Goal: Check status: Check status

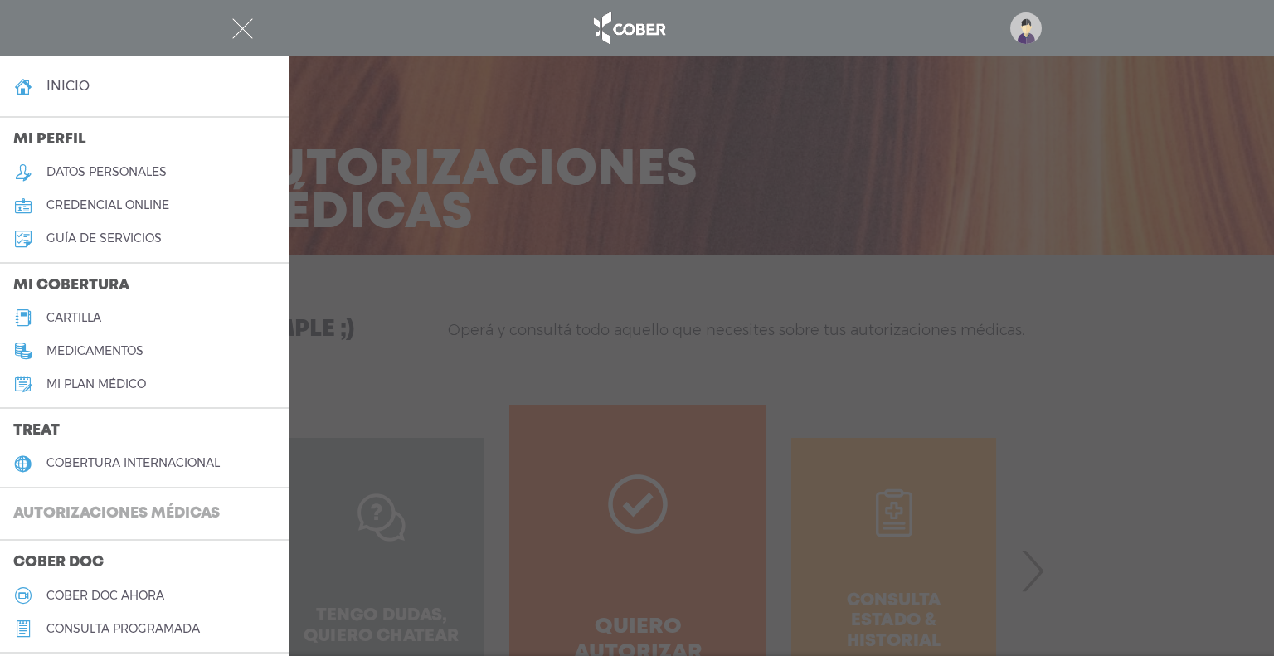
click at [87, 503] on h3 "Autorizaciones médicas" at bounding box center [116, 514] width 233 height 32
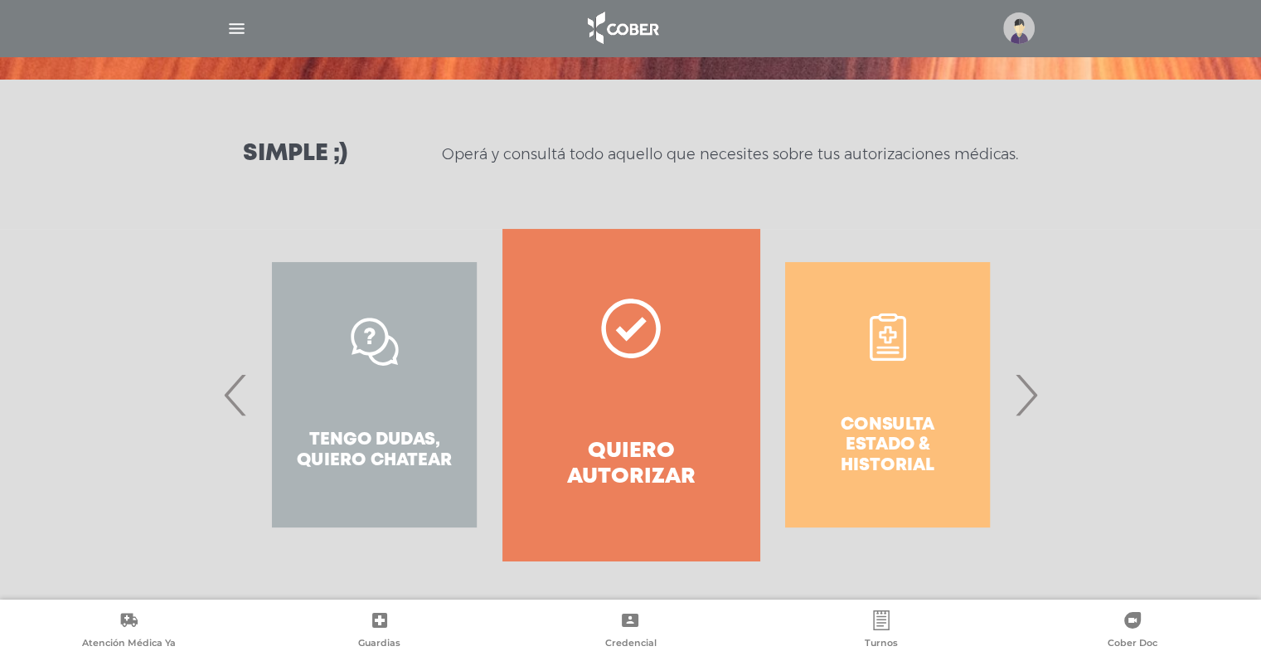
scroll to position [176, 0]
click at [1018, 396] on span "›" at bounding box center [1026, 395] width 32 height 90
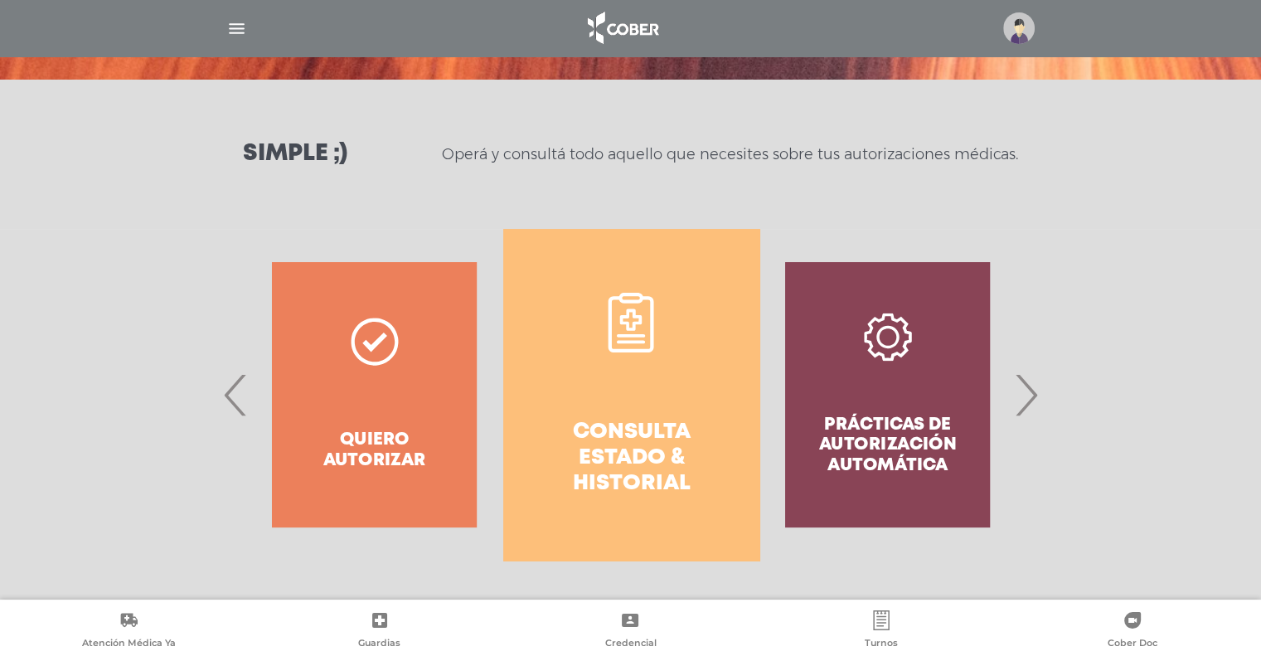
click at [680, 436] on h4 "Consulta estado & historial" at bounding box center [631, 459] width 197 height 78
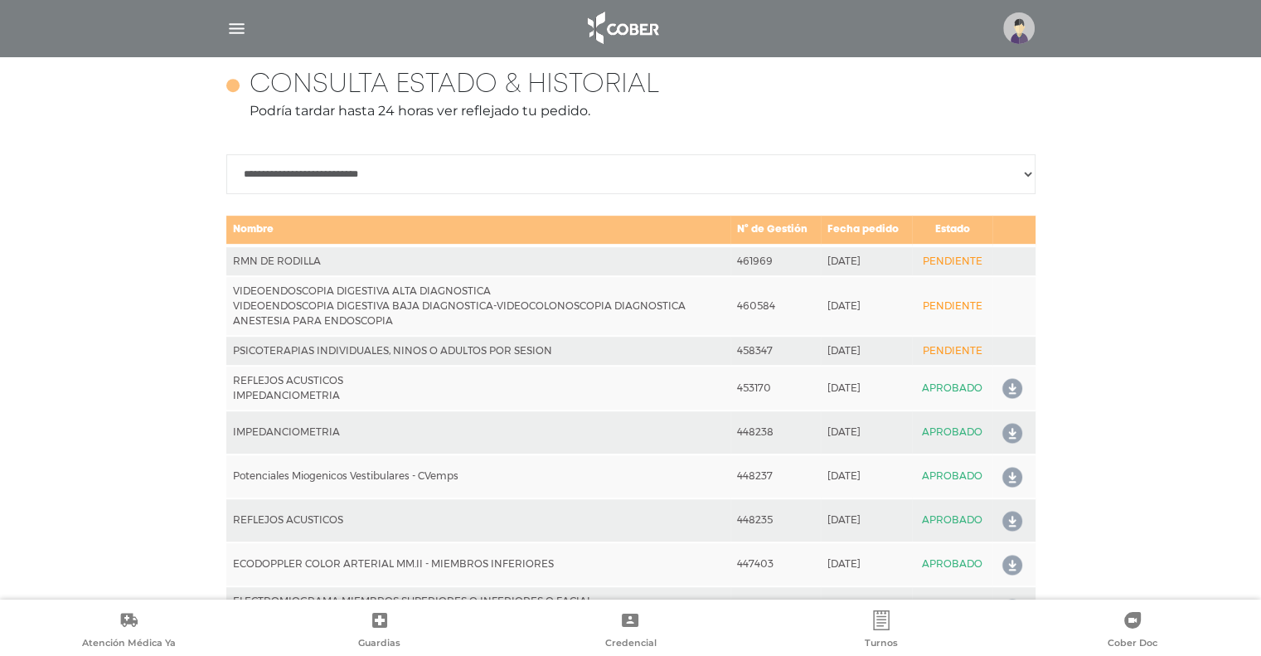
scroll to position [736, 0]
